Goal: Check status: Check status

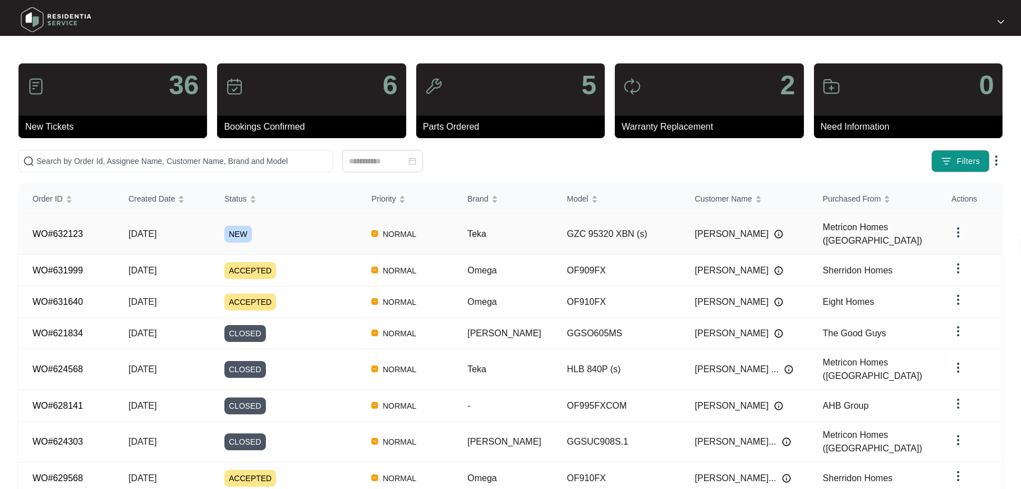
click at [150, 229] on span "[DATE]" at bounding box center [143, 234] width 28 height 10
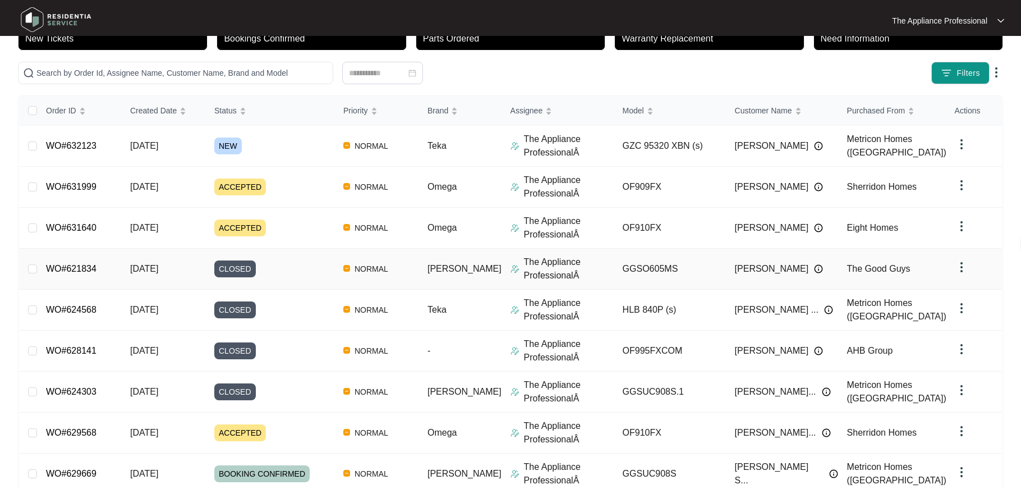
scroll to position [189, 0]
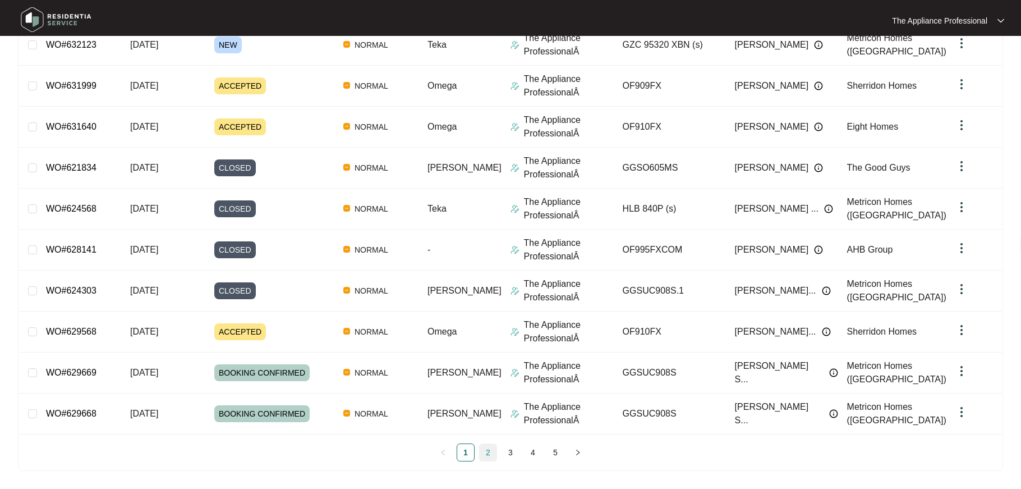
click at [489, 452] on link "2" at bounding box center [488, 452] width 17 height 17
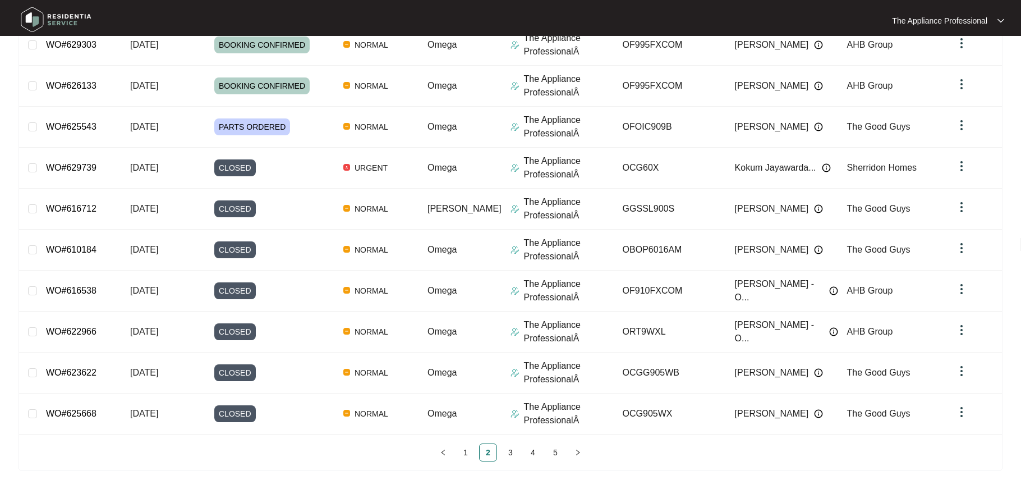
drag, startPoint x: 570, startPoint y: 451, endPoint x: 545, endPoint y: 461, distance: 27.0
click at [569, 452] on button "button" at bounding box center [578, 452] width 18 height 18
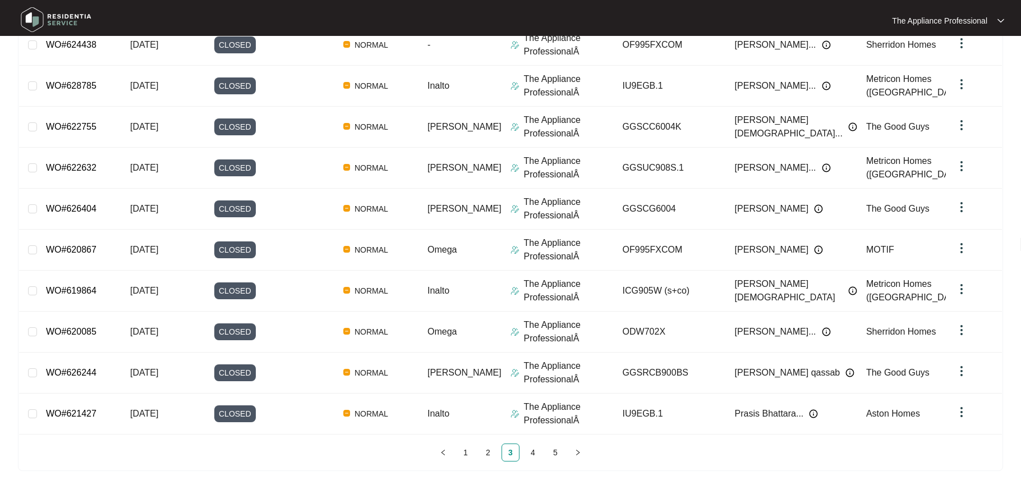
click at [511, 453] on link "3" at bounding box center [510, 452] width 17 height 17
click at [468, 454] on link "1" at bounding box center [465, 452] width 17 height 17
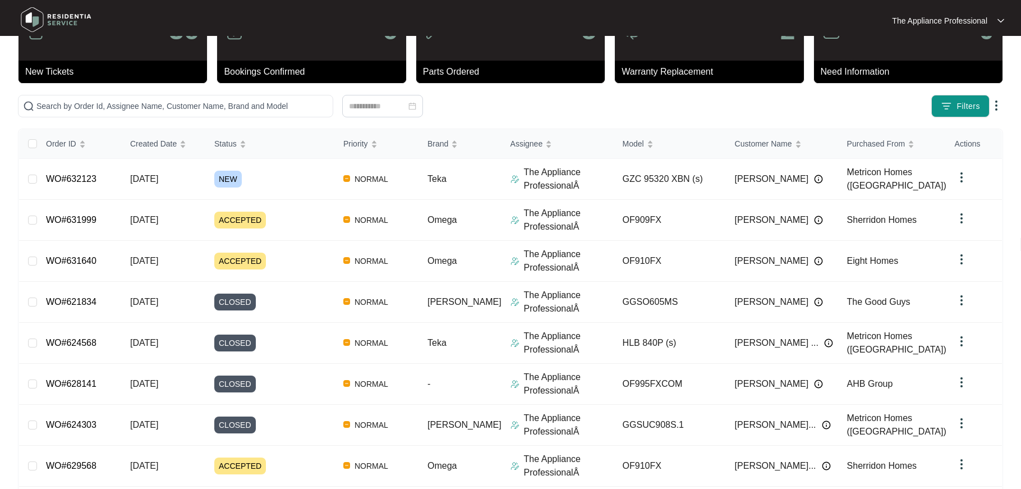
scroll to position [0, 0]
